Goal: Task Accomplishment & Management: Use online tool/utility

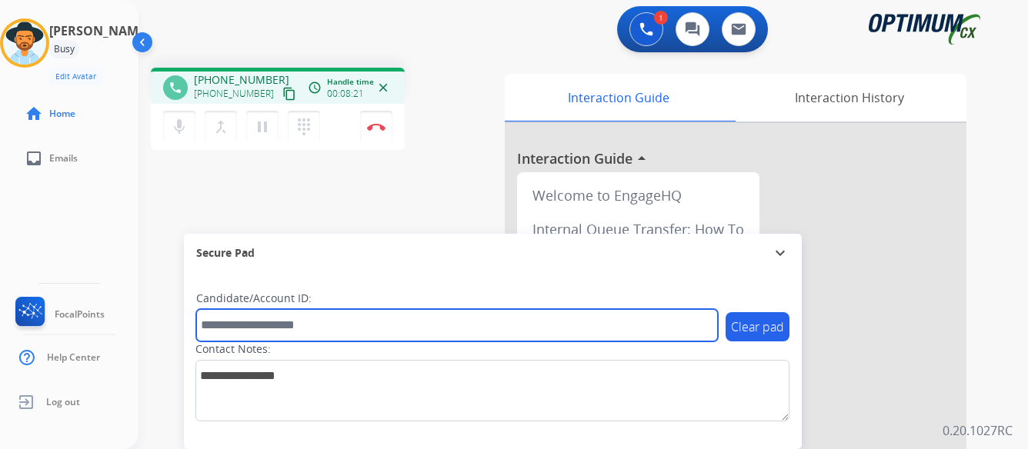
paste input "*******"
type input "*******"
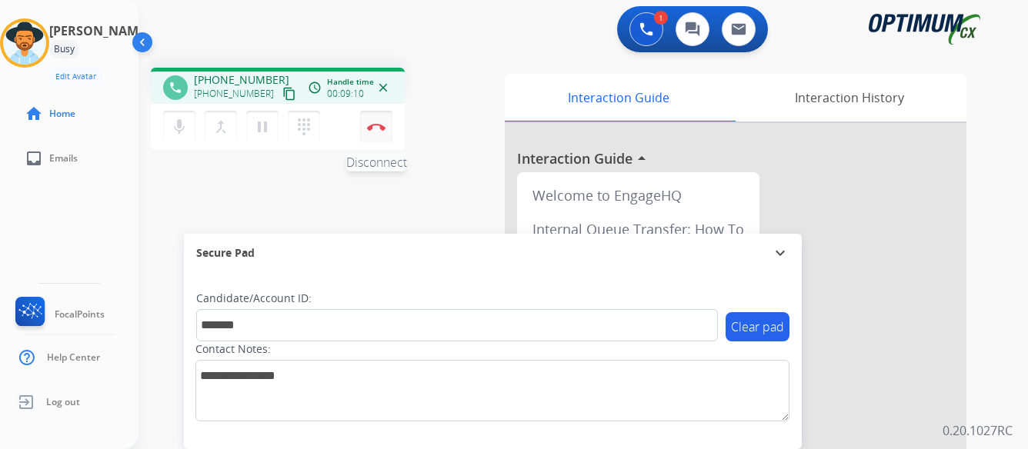
click at [378, 123] on img at bounding box center [376, 127] width 18 height 8
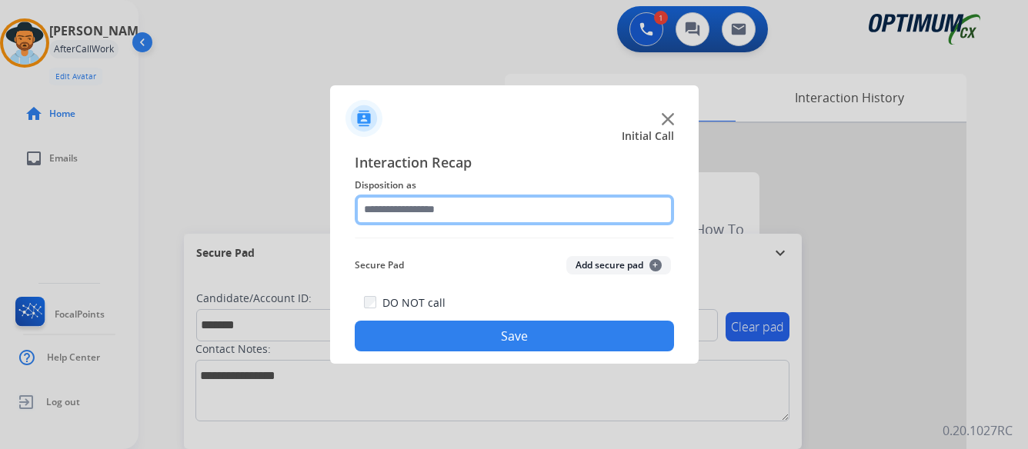
click at [520, 207] on input "text" at bounding box center [514, 210] width 319 height 31
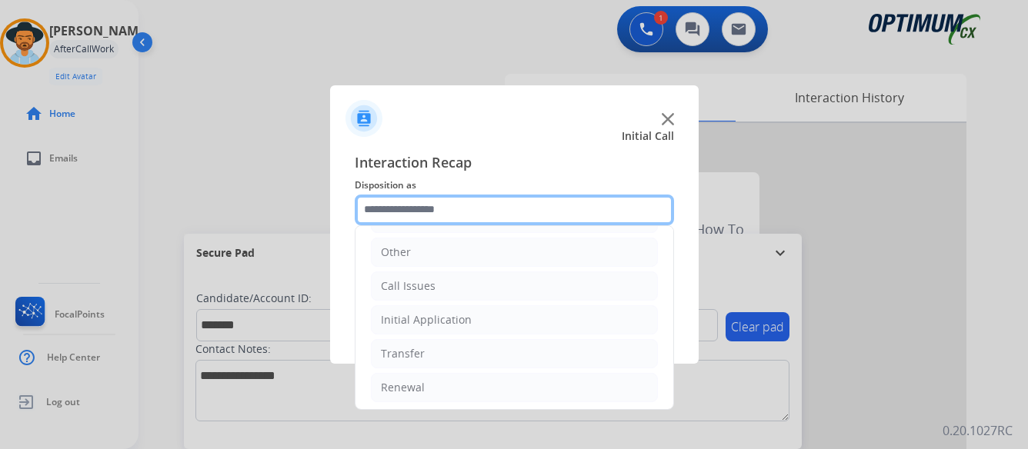
scroll to position [105, 0]
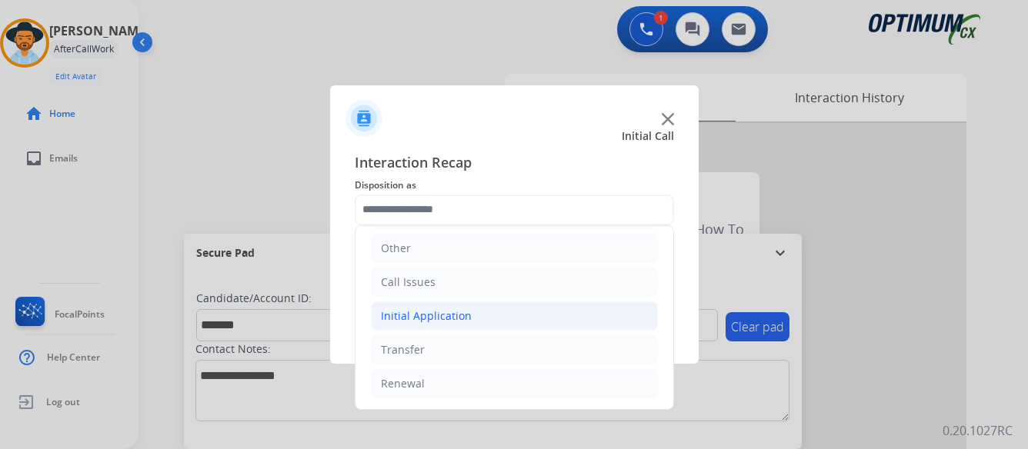
click at [454, 313] on div "Initial Application" at bounding box center [426, 316] width 91 height 15
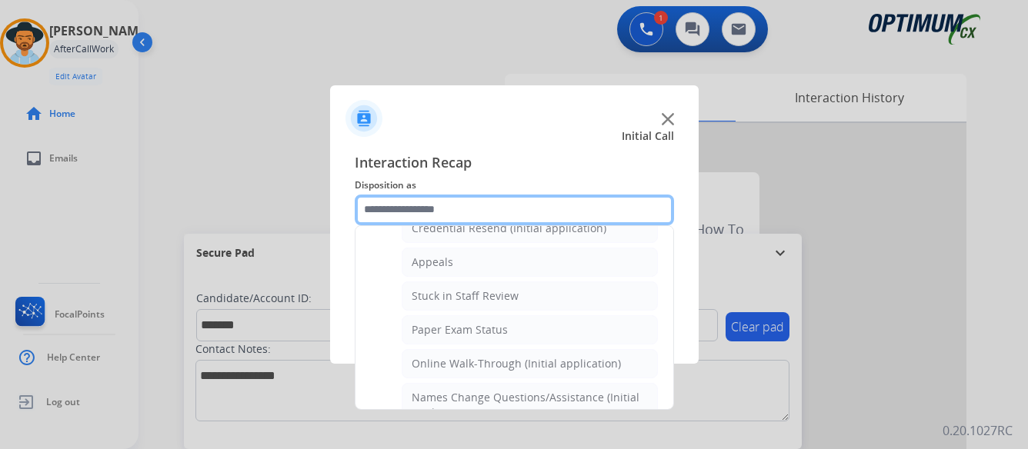
scroll to position [259, 0]
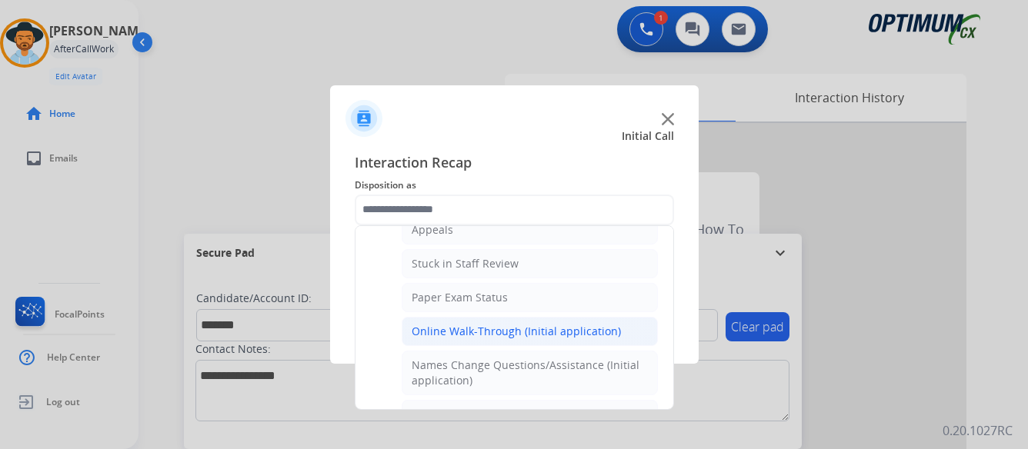
click at [482, 331] on div "Online Walk-Through (Initial application)" at bounding box center [516, 331] width 209 height 15
type input "**********"
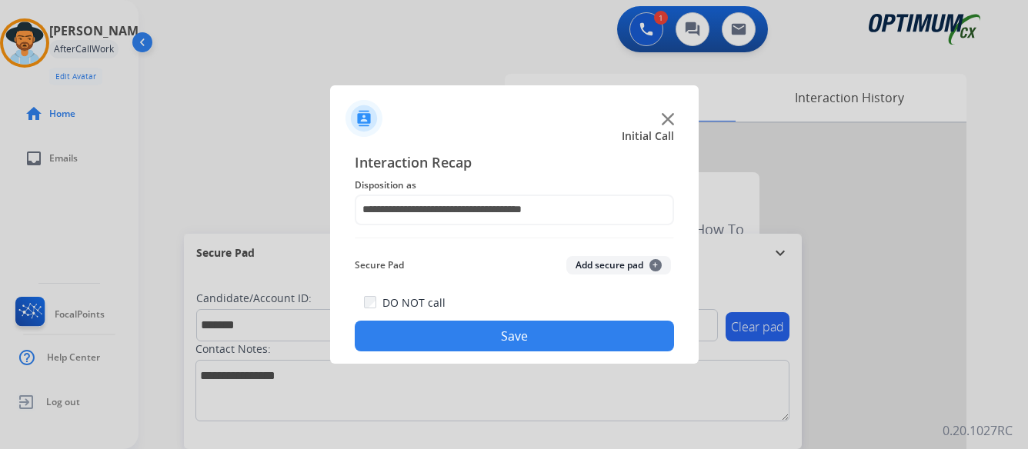
click at [491, 334] on button "Save" at bounding box center [514, 336] width 319 height 31
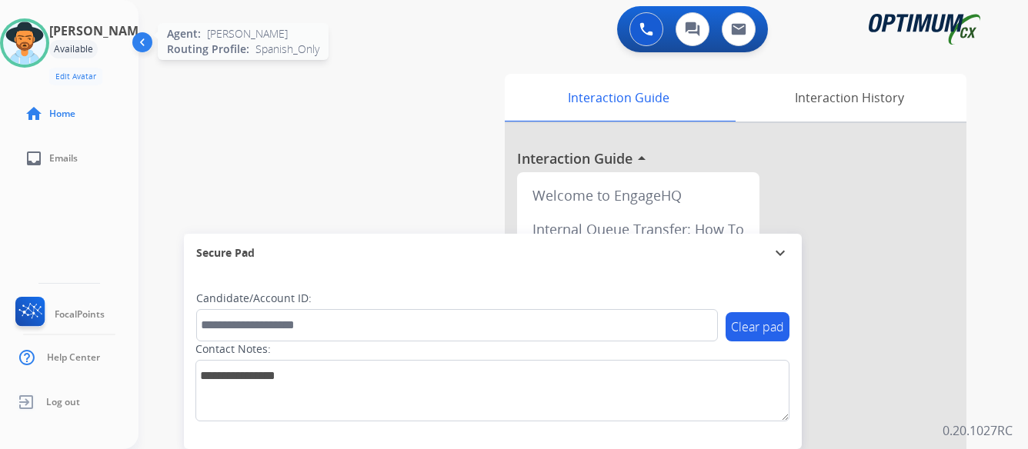
click at [46, 42] on img at bounding box center [24, 43] width 43 height 43
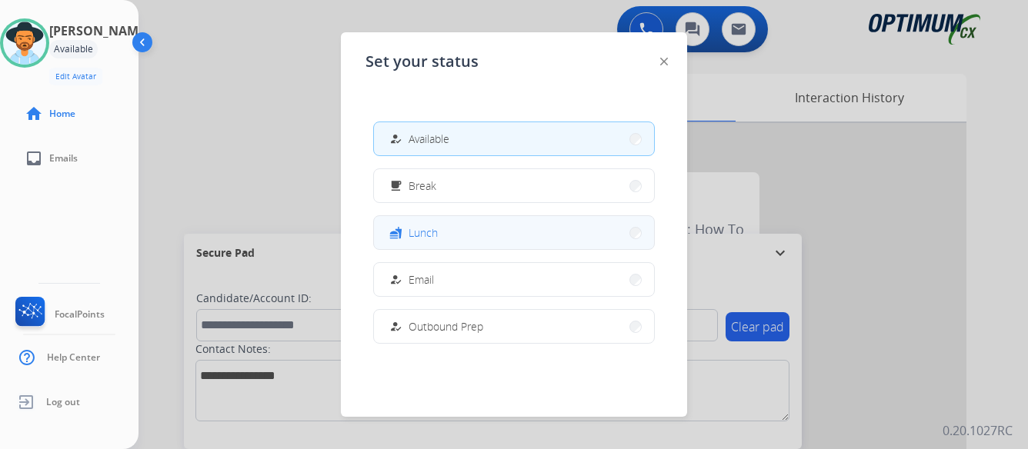
click at [495, 232] on button "fastfood Lunch" at bounding box center [514, 232] width 280 height 33
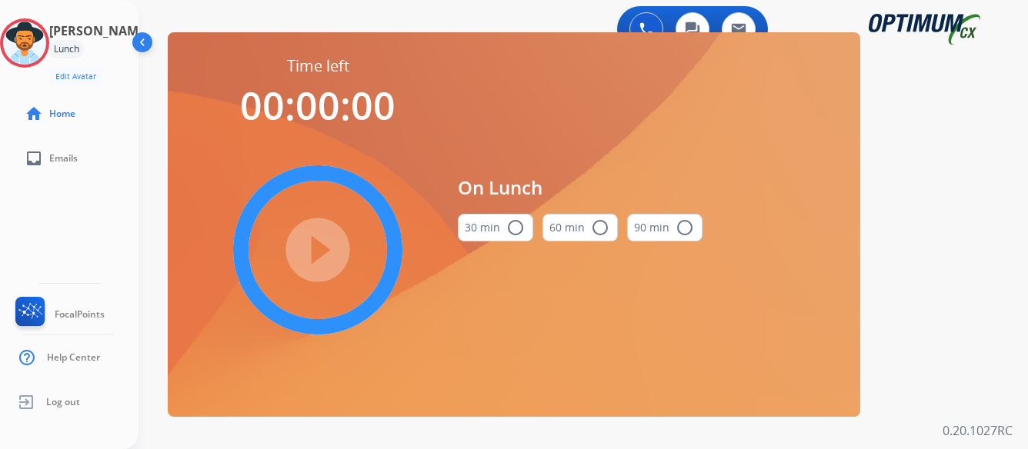
click at [514, 225] on mat-icon "radio_button_unchecked" at bounding box center [515, 228] width 18 height 18
click at [315, 247] on mat-icon "play_circle_filled" at bounding box center [318, 250] width 18 height 18
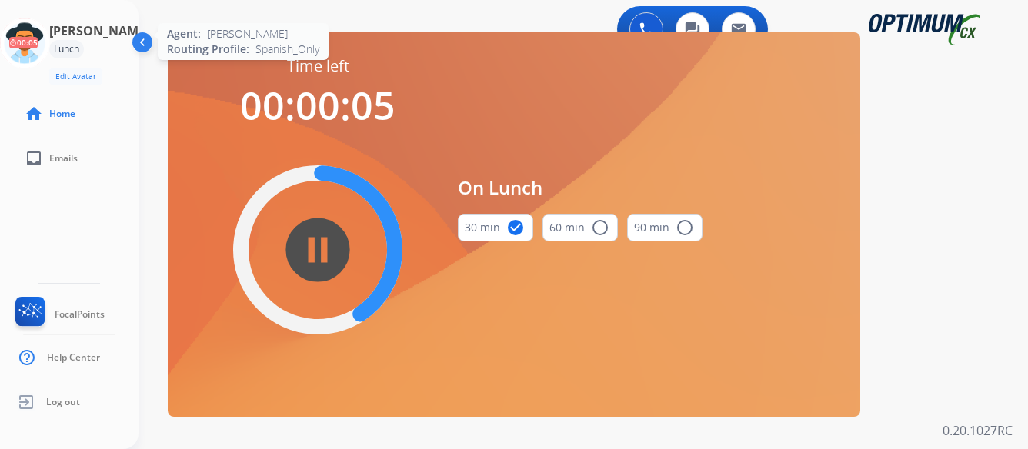
click at [50, 45] on icon at bounding box center [25, 43] width 50 height 50
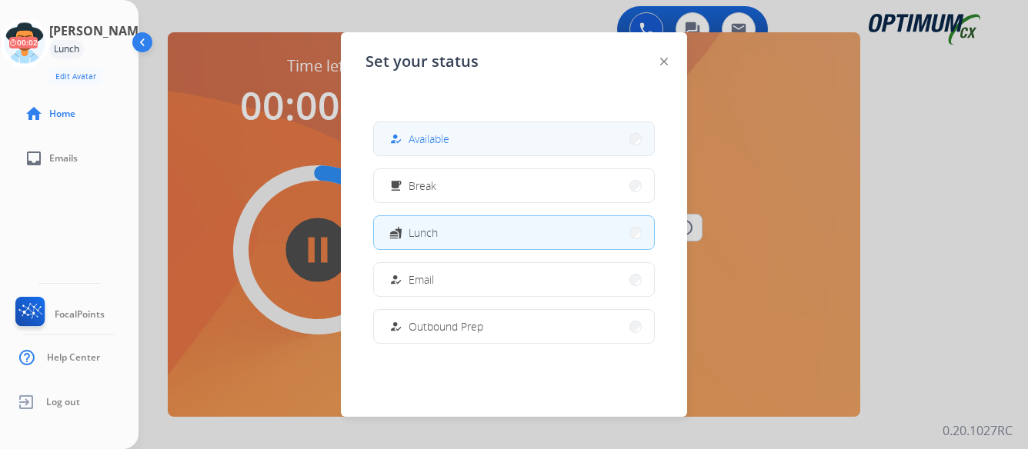
click at [497, 142] on button "how_to_reg Available" at bounding box center [514, 138] width 280 height 33
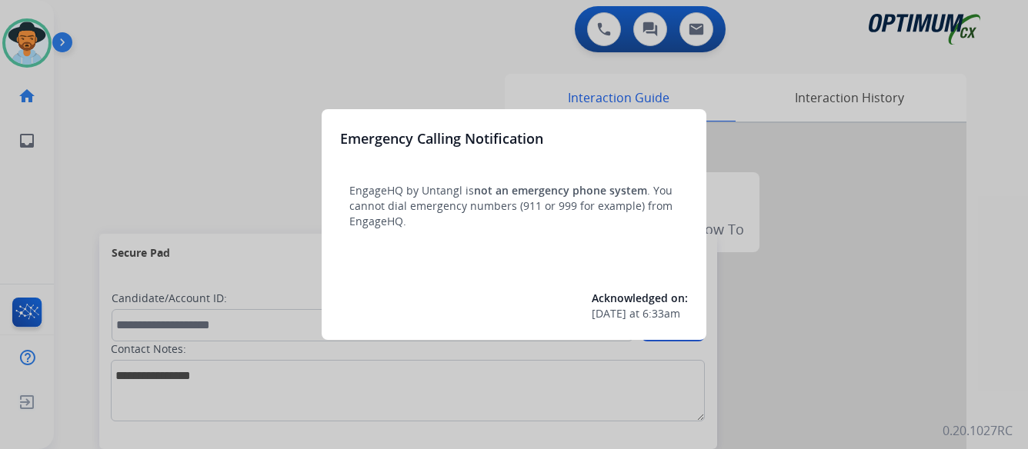
click at [992, 255] on div at bounding box center [514, 224] width 1028 height 449
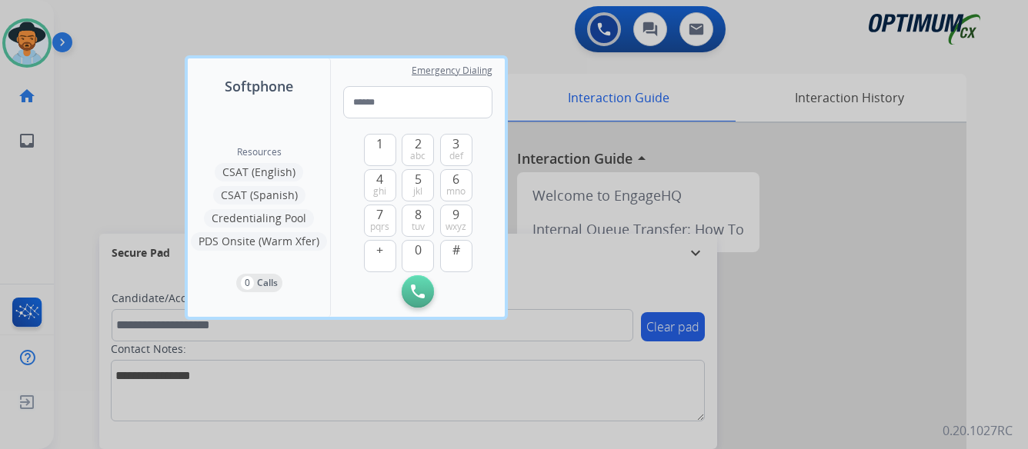
click at [992, 255] on div at bounding box center [514, 224] width 1028 height 449
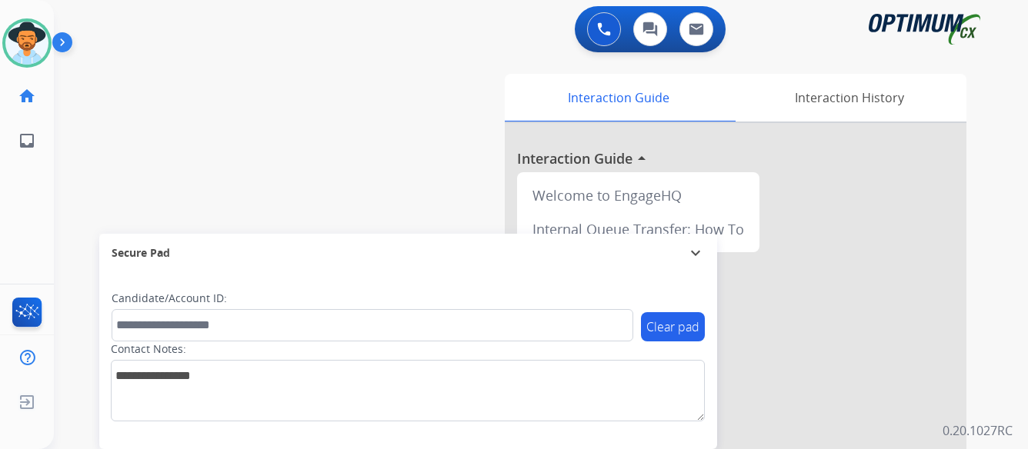
click at [59, 43] on img at bounding box center [65, 45] width 26 height 29
